Goal: Task Accomplishment & Management: Manage account settings

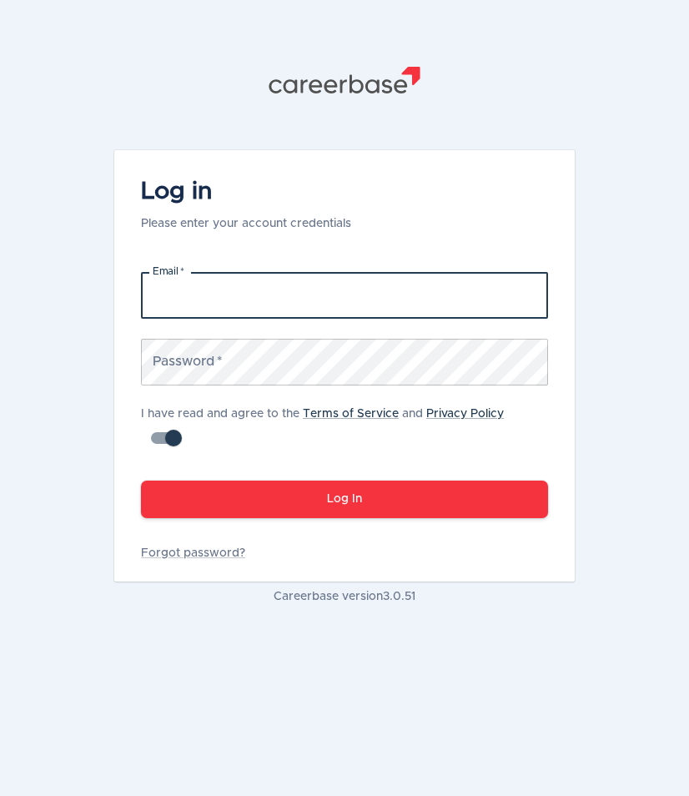
click at [239, 302] on input "Email   *" at bounding box center [344, 295] width 407 height 47
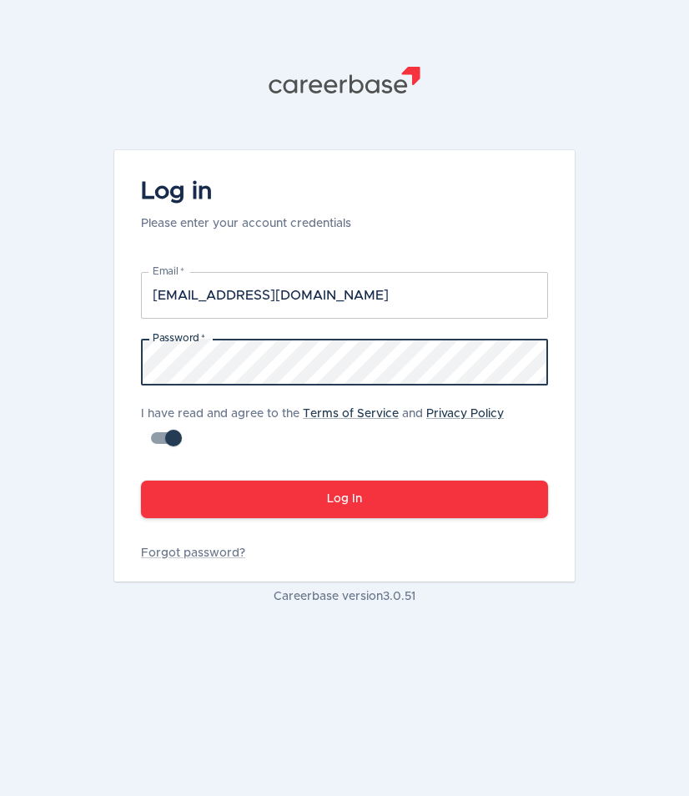
click at [141, 481] on button "Log In" at bounding box center [344, 500] width 407 height 38
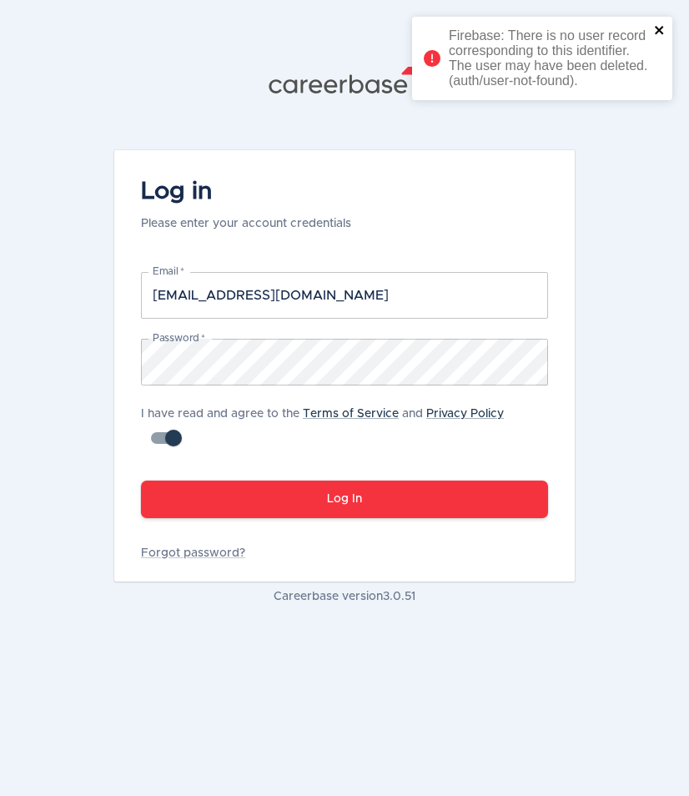
click at [660, 36] on icon "close" at bounding box center [660, 29] width 12 height 13
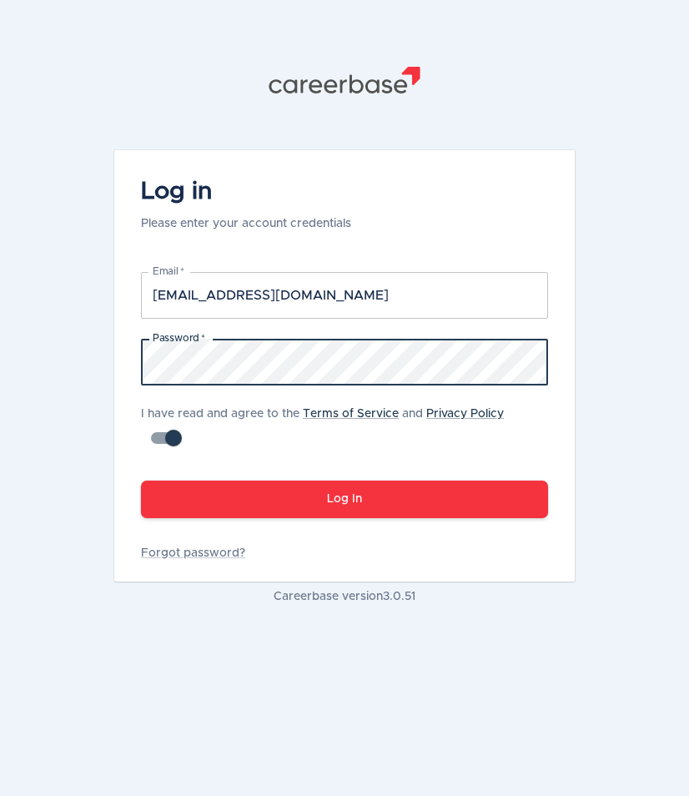
click at [0, 391] on html ".st1{fill:#505150} Log in Please enter your account credentials Email   * [EMAI…" at bounding box center [344, 398] width 689 height 796
click at [141, 481] on button "Log In" at bounding box center [344, 500] width 407 height 38
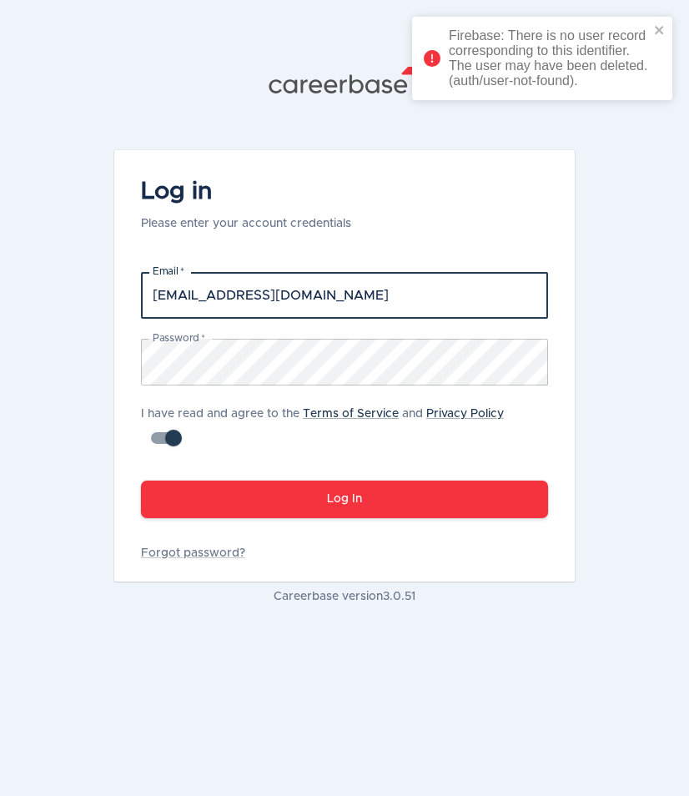
drag, startPoint x: 319, startPoint y: 306, endPoint x: 39, endPoint y: 325, distance: 280.2
click at [39, 325] on div ".st1{fill:#505150} Log in Please enter your account credentials Email   * [EMAI…" at bounding box center [344, 398] width 689 height 796
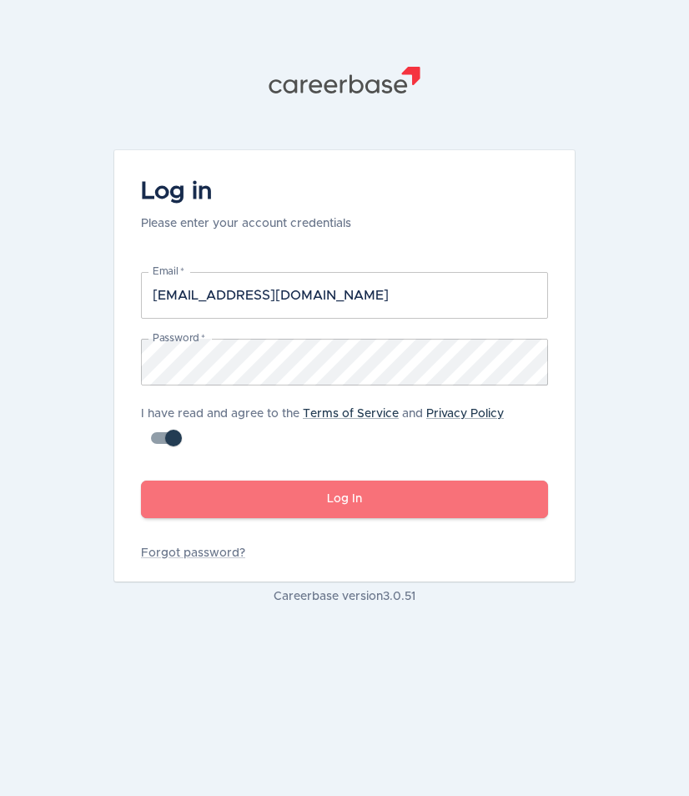
click at [315, 496] on button "Log In" at bounding box center [344, 500] width 407 height 38
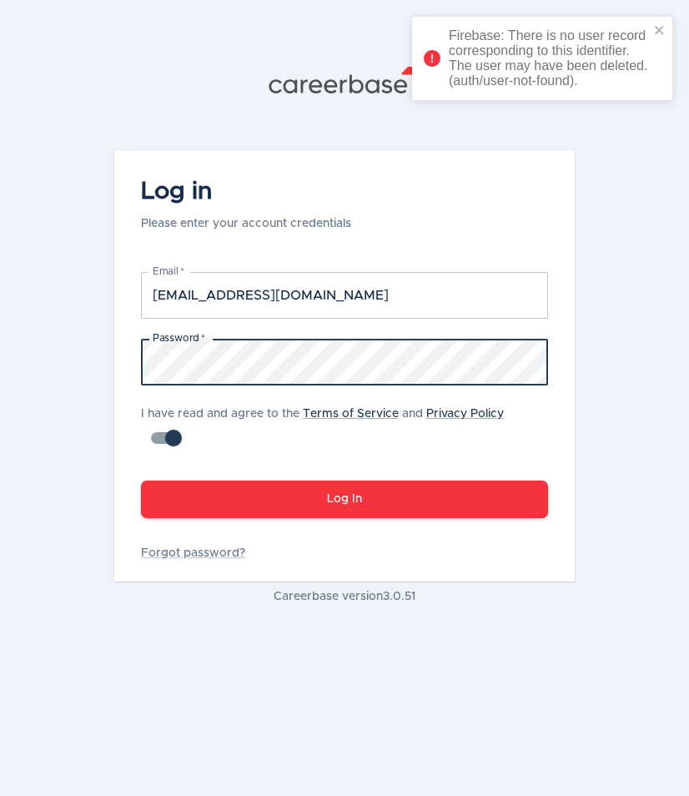
click at [107, 370] on div ".st1{fill:#505150} Log in Please enter your account credentials Email   * [EMAI…" at bounding box center [344, 336] width 501 height 672
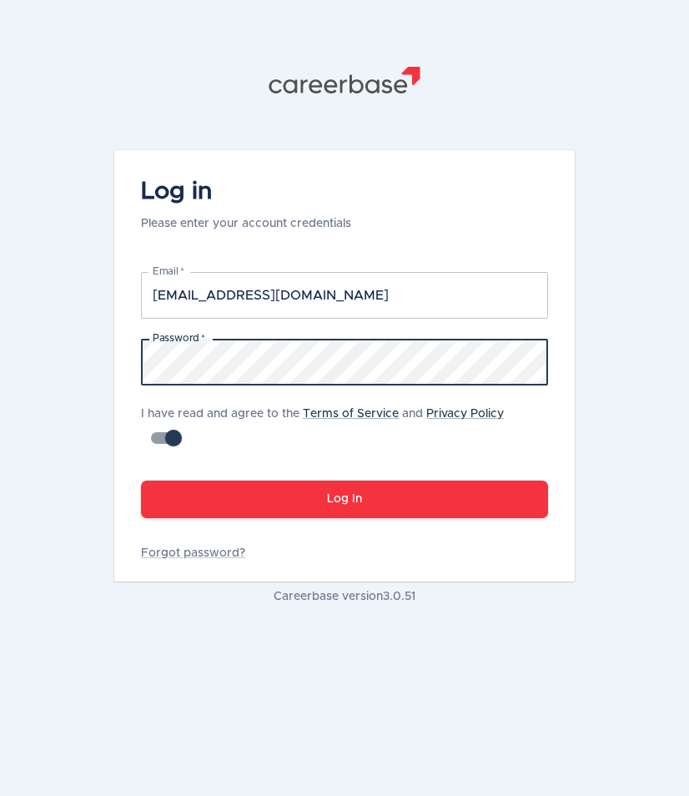
click at [141, 481] on button "Log In" at bounding box center [344, 500] width 407 height 38
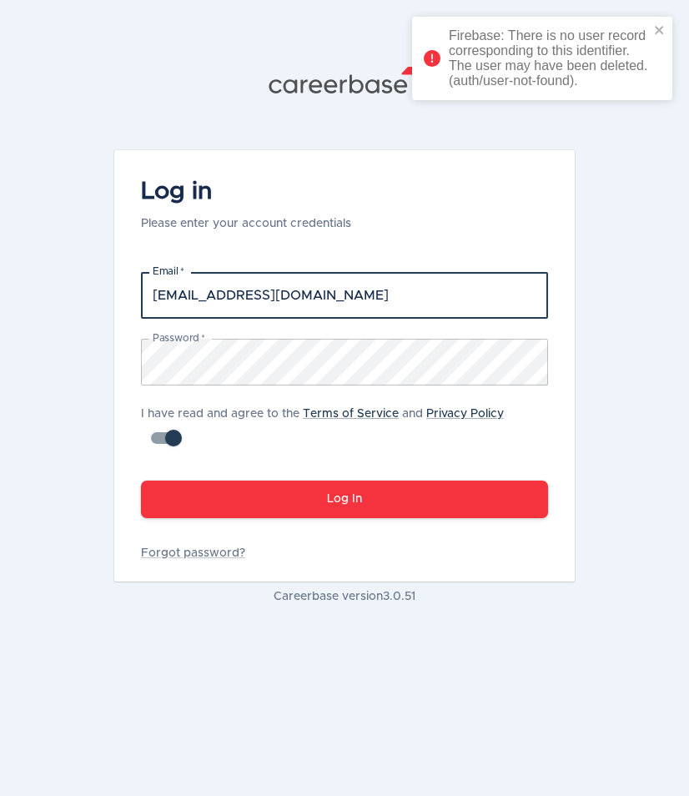
drag, startPoint x: 321, startPoint y: 294, endPoint x: 74, endPoint y: 306, distance: 247.3
click at [74, 306] on div ".st1{fill:#505150} Log in Please enter your account credentials Email   * [EMAI…" at bounding box center [344, 398] width 689 height 796
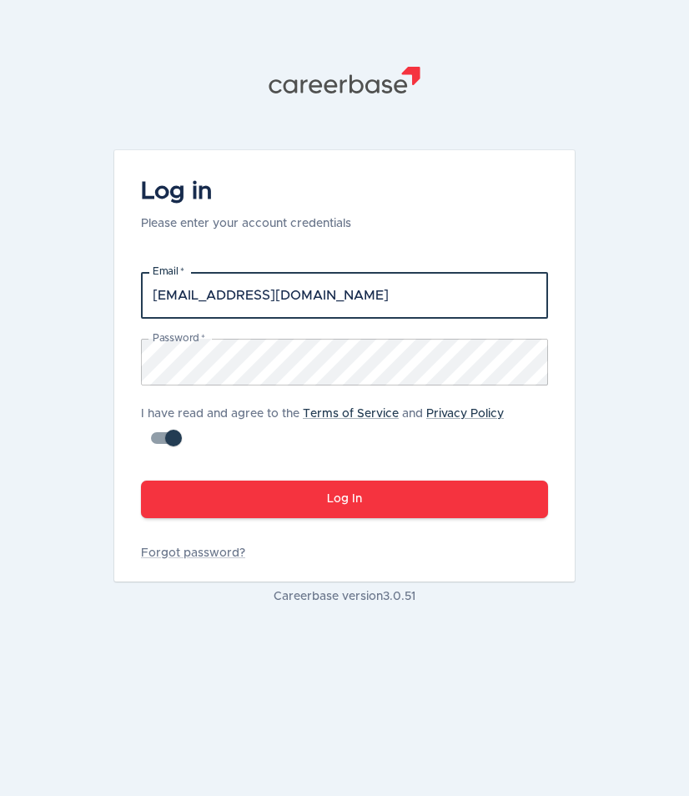
type input "[EMAIL_ADDRESS][DOMAIN_NAME]"
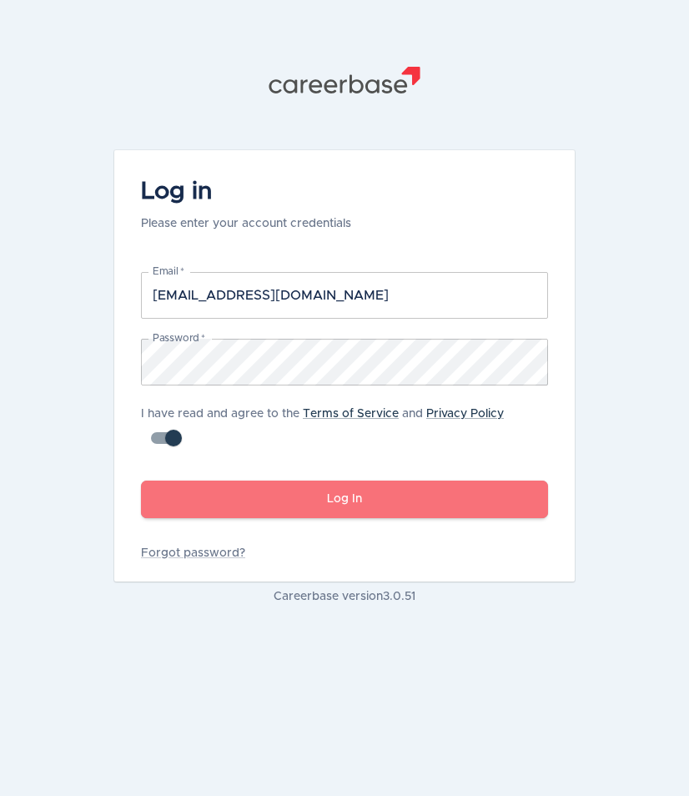
click at [284, 496] on button "Log In" at bounding box center [344, 500] width 407 height 38
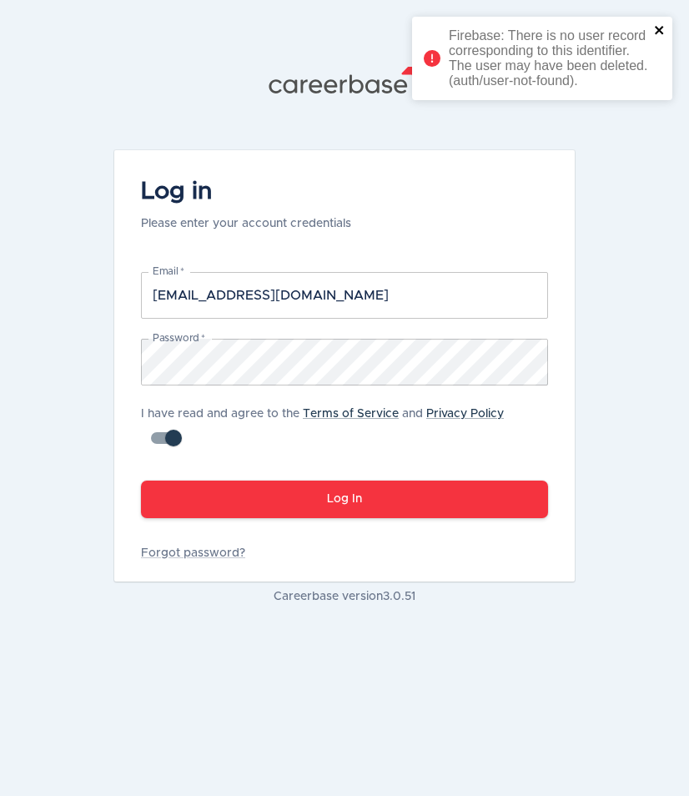
click at [658, 28] on icon "close" at bounding box center [660, 29] width 12 height 13
